Goal: Task Accomplishment & Management: Manage account settings

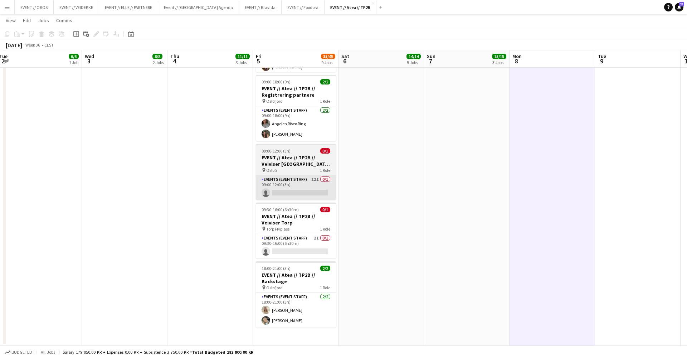
scroll to position [464, 0]
click at [302, 192] on app-card-role "Events (Event Staff) 12I 0/1 09:00-12:00 (3h) single-neutral-actions" at bounding box center [296, 187] width 80 height 24
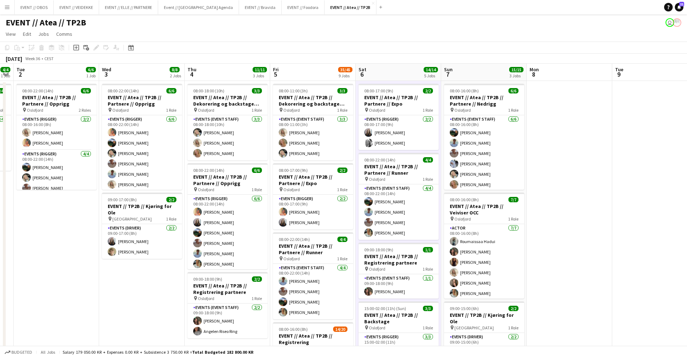
scroll to position [0, 0]
click at [35, 8] on button "EVENT // OBOS Close" at bounding box center [34, 7] width 39 height 14
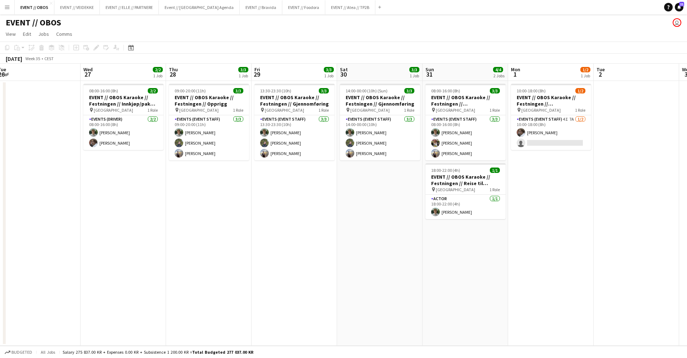
scroll to position [0, 364]
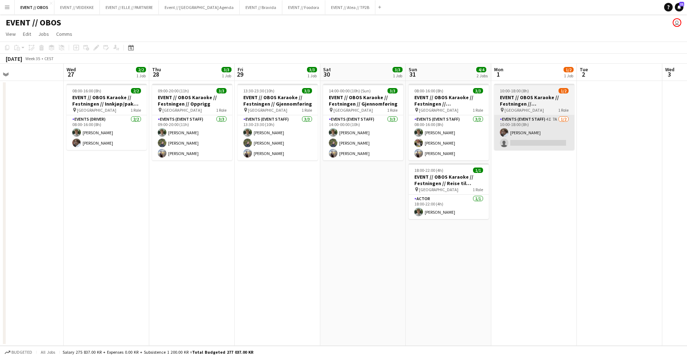
click at [513, 140] on app-card-role "Events (Event Staff) 4I 7A [DATE] 10:00-18:00 (8h) [PERSON_NAME] single-neutral…" at bounding box center [534, 132] width 80 height 35
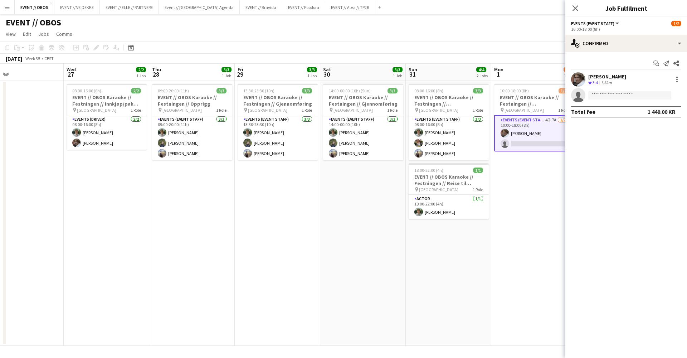
click at [646, 52] on div "Start chat Send notification Share [PERSON_NAME] Crew rating 3.4 1.3km single-n…" at bounding box center [626, 87] width 122 height 71
click at [639, 43] on div "single-neutral-actions-check-2 Confirmed" at bounding box center [626, 43] width 122 height 17
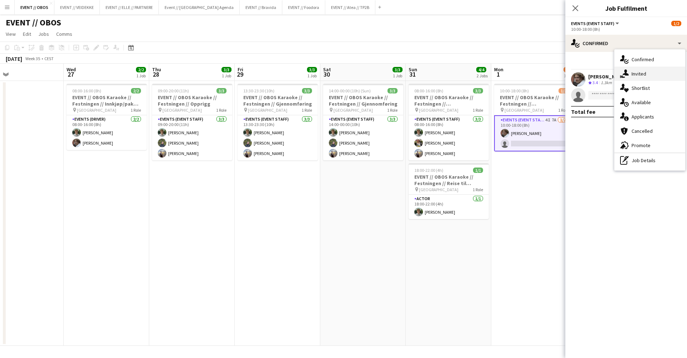
click at [630, 68] on div "single-neutral-actions-share-1 Invited" at bounding box center [649, 74] width 71 height 14
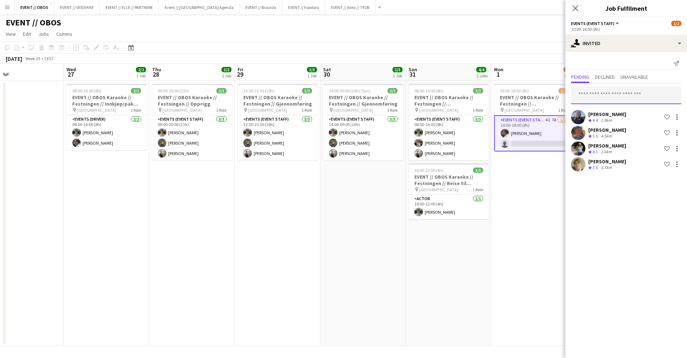
click at [584, 97] on input "text" at bounding box center [626, 95] width 110 height 18
click at [500, 244] on app-date-cell "10:00-18:00 (8h) 1/2 EVENT // OBOS Karaoke // Festningen // Tilbakelevering pin…" at bounding box center [534, 213] width 86 height 265
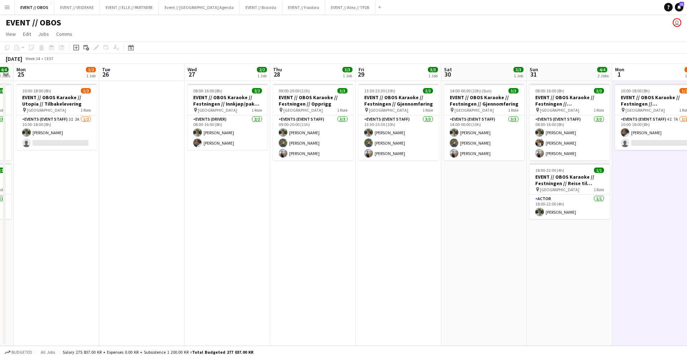
scroll to position [0, 160]
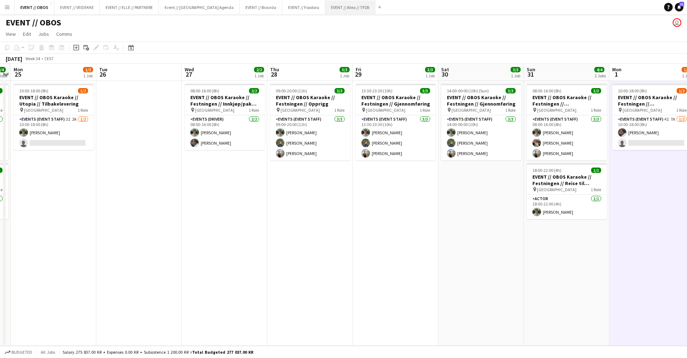
click at [325, 10] on button "EVENT // Atea // TP2B Close" at bounding box center [350, 7] width 50 height 14
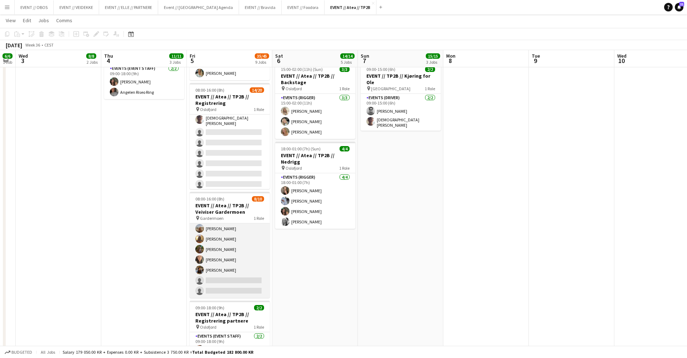
scroll to position [43, 0]
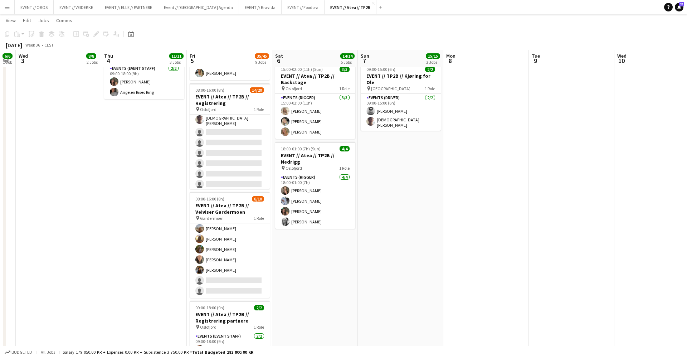
click at [171, 268] on app-date-cell "08:00-18:00 (10h) 3/3 EVENT // Atea // TP2B // Dekorering og backstage oppsett …" at bounding box center [144, 207] width 86 height 730
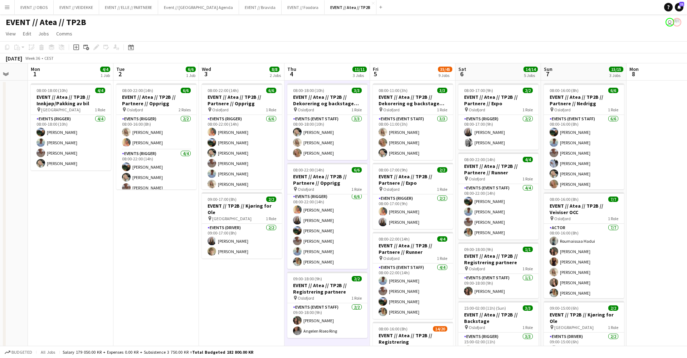
scroll to position [0, 230]
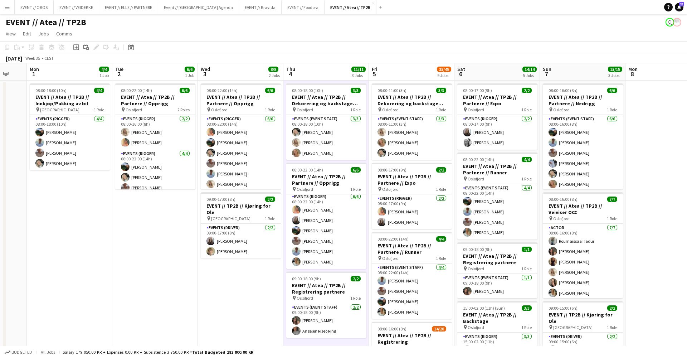
click at [1, 13] on button "Menu" at bounding box center [7, 7] width 14 height 14
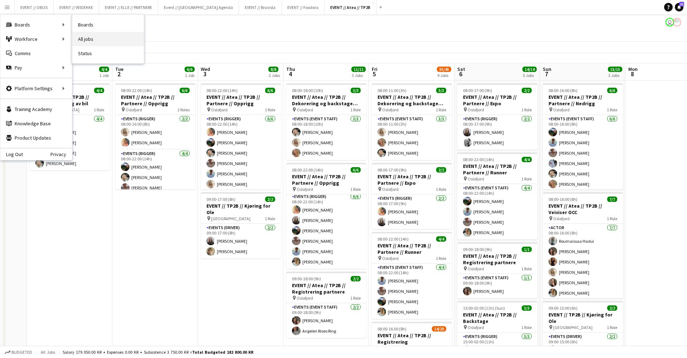
click at [81, 35] on link "All jobs" at bounding box center [108, 39] width 72 height 14
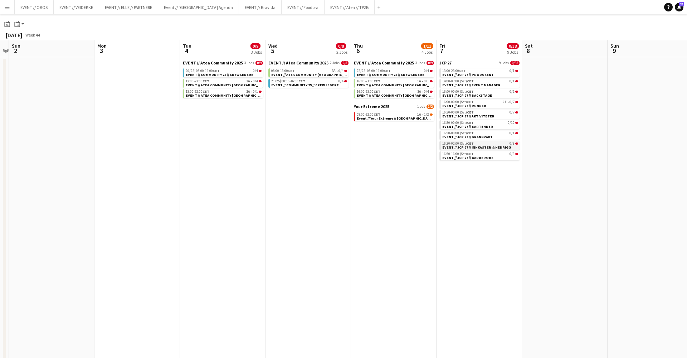
click at [463, 147] on span "EVENT // JCP 27 // INNKASTER & NEDRIGG" at bounding box center [476, 147] width 69 height 5
click at [326, 10] on button "EVENT // Atea // TP2B Close" at bounding box center [350, 7] width 50 height 14
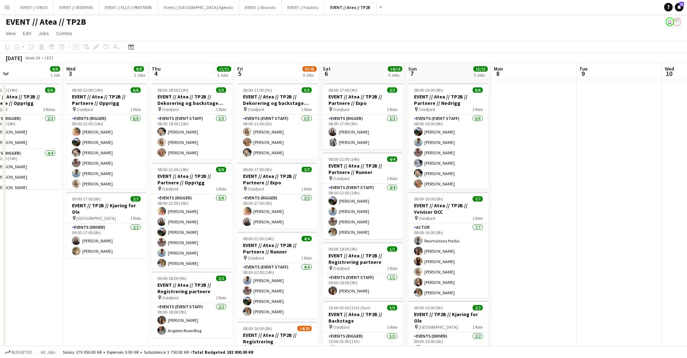
scroll to position [0, 0]
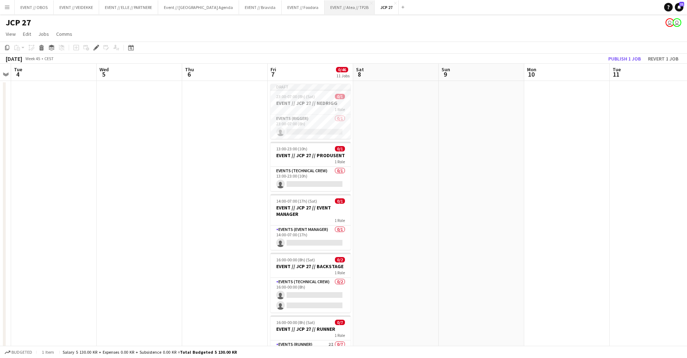
click at [325, 11] on button "EVENT // Atea // TP2B Close" at bounding box center [350, 7] width 50 height 14
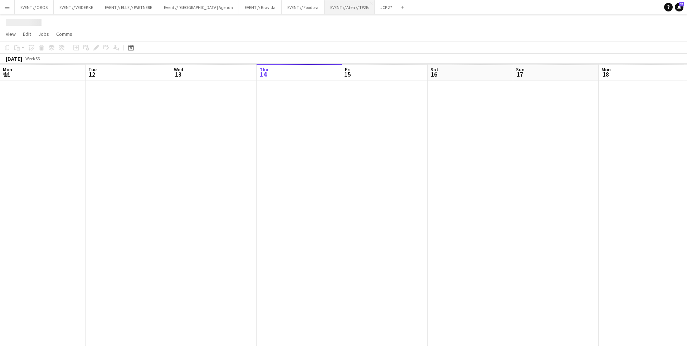
scroll to position [0, 171]
